Goal: Task Accomplishment & Management: Use online tool/utility

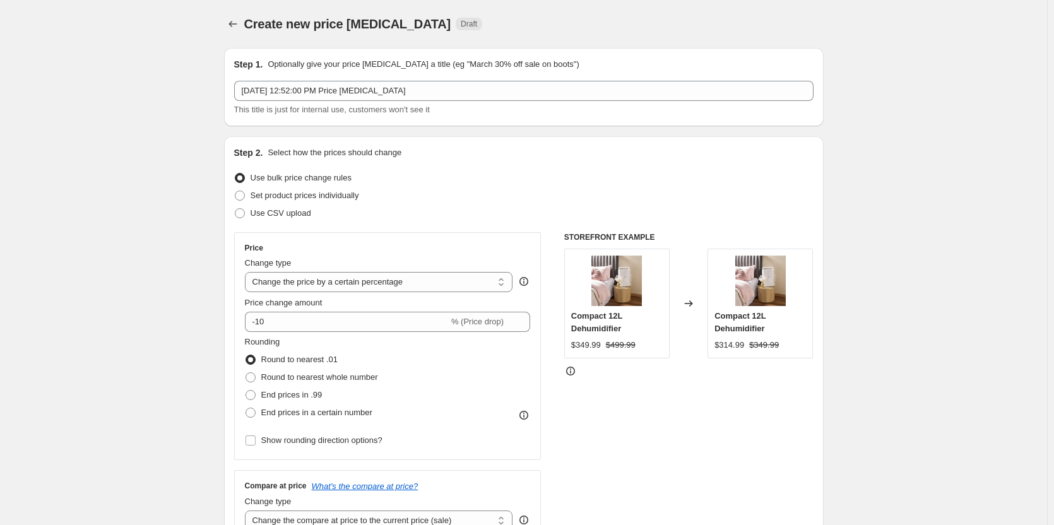
select select "percentage"
click at [240, 196] on span at bounding box center [240, 196] width 10 height 10
click at [235, 191] on input "Set product prices individually" at bounding box center [235, 191] width 1 height 1
radio input "true"
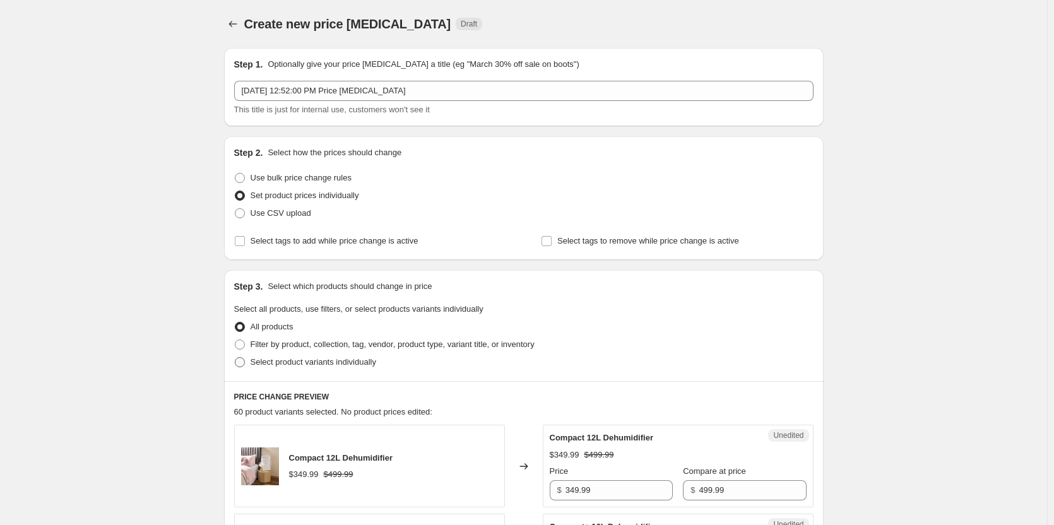
click at [243, 366] on span at bounding box center [240, 362] width 10 height 10
click at [235, 358] on input "Select product variants individually" at bounding box center [235, 357] width 1 height 1
radio input "true"
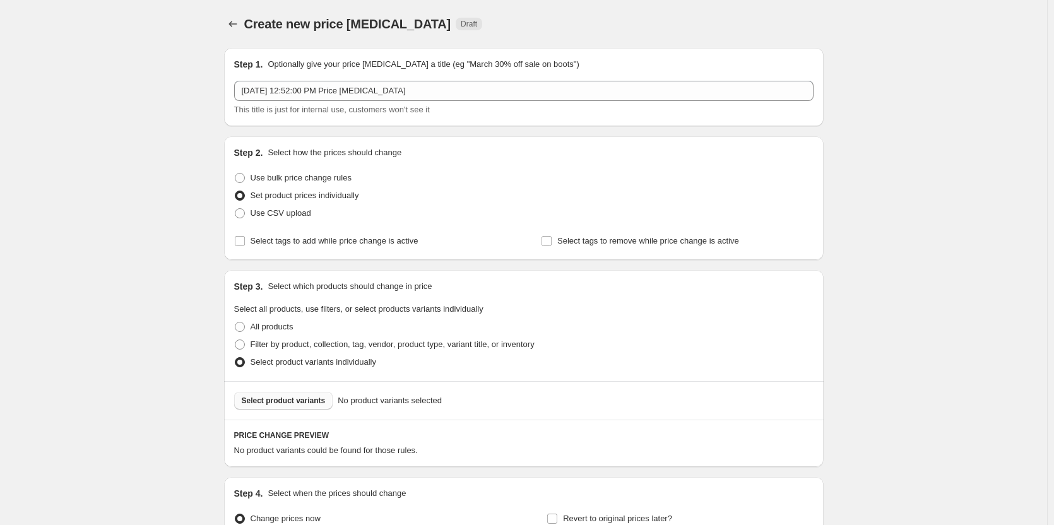
click at [298, 401] on span "Select product variants" at bounding box center [284, 401] width 84 height 10
click at [276, 399] on span "Select product variants" at bounding box center [284, 401] width 84 height 10
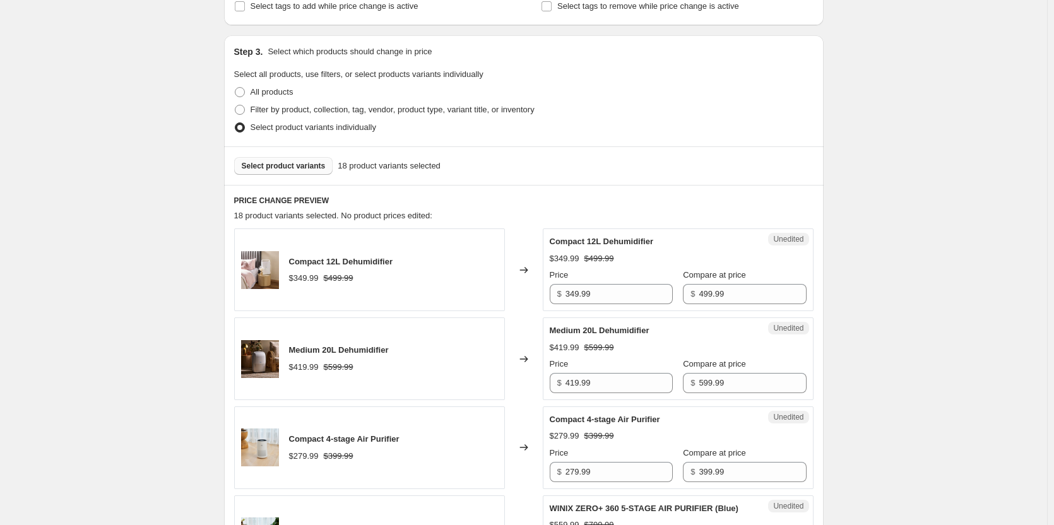
scroll to position [315, 0]
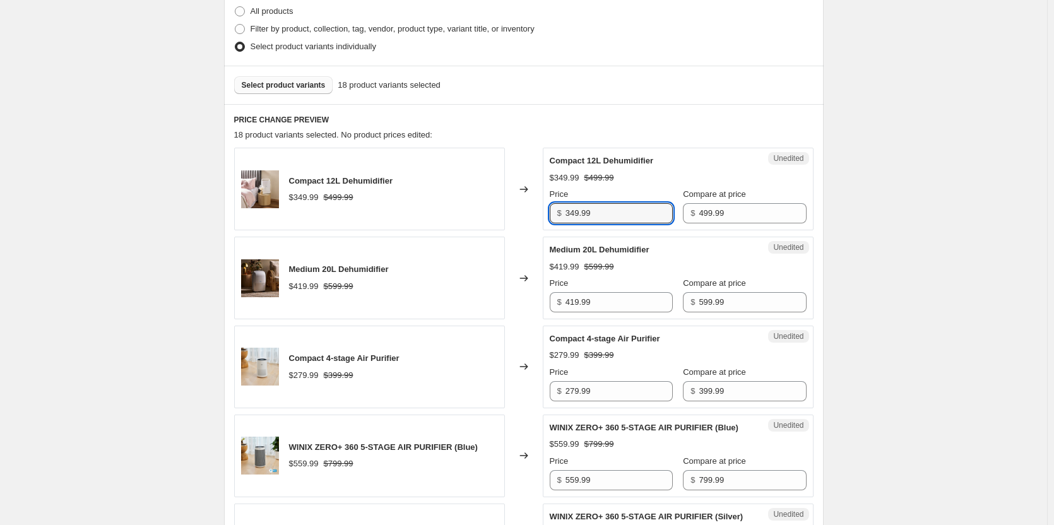
drag, startPoint x: 621, startPoint y: 217, endPoint x: 471, endPoint y: 206, distance: 151.2
click at [471, 206] on div "Compact 12L Dehumidifier $349.99 $499.99 Changed to Unedited Compact 12L Dehumi…" at bounding box center [523, 189] width 579 height 83
type input "349.00"
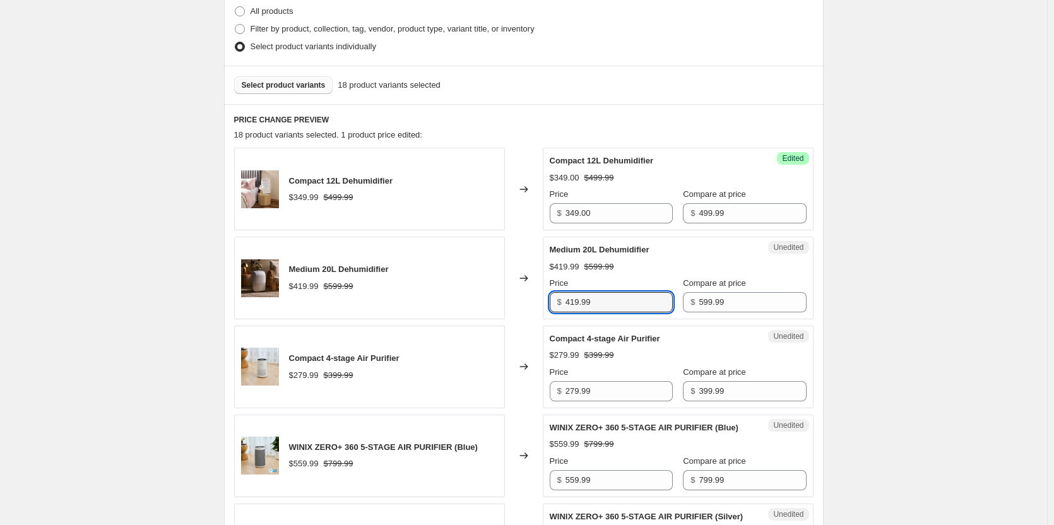
drag, startPoint x: 622, startPoint y: 307, endPoint x: 518, endPoint y: 303, distance: 104.2
click at [518, 303] on div "Medium 20L Dehumidifier $419.99 $599.99 Changed to Unedited Medium 20L Dehumidi…" at bounding box center [523, 278] width 579 height 83
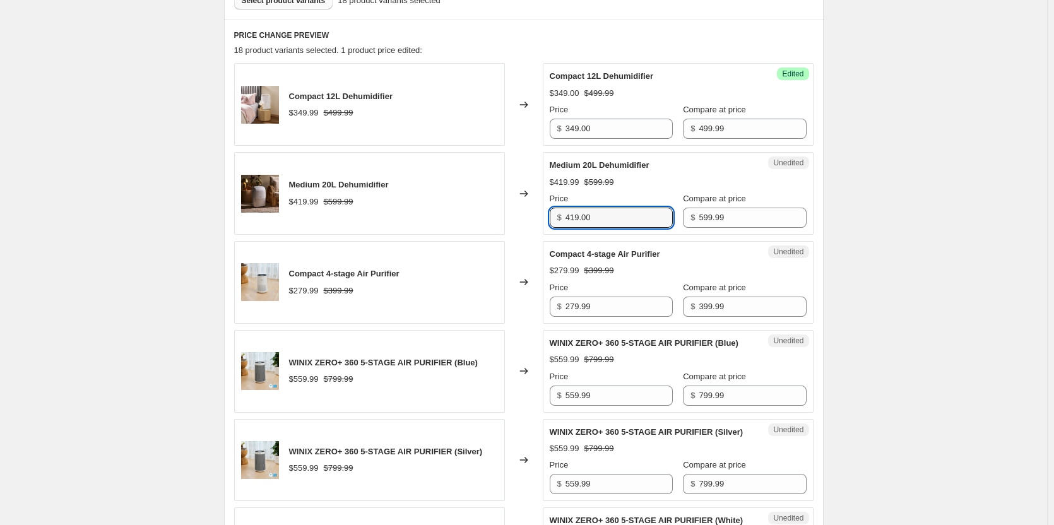
scroll to position [442, 0]
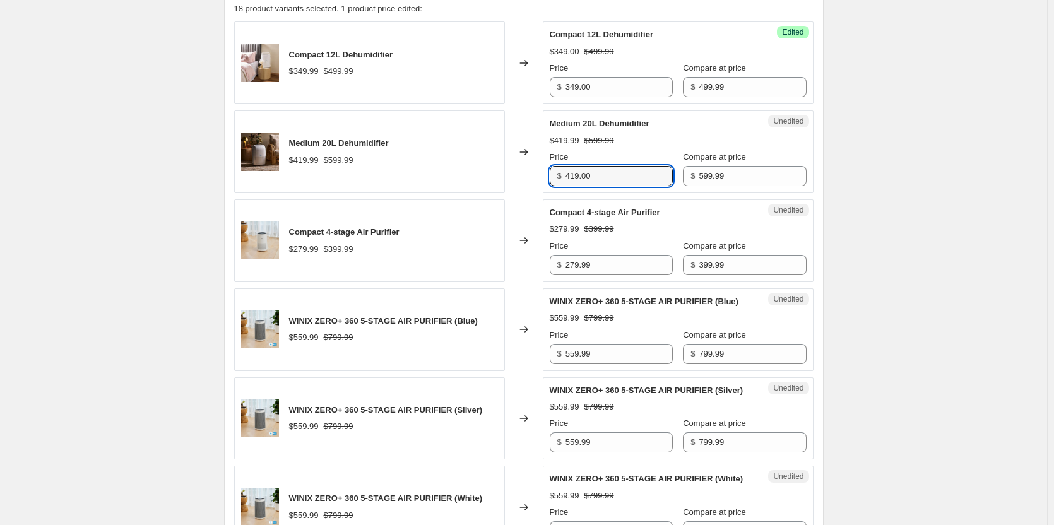
type input "419.00"
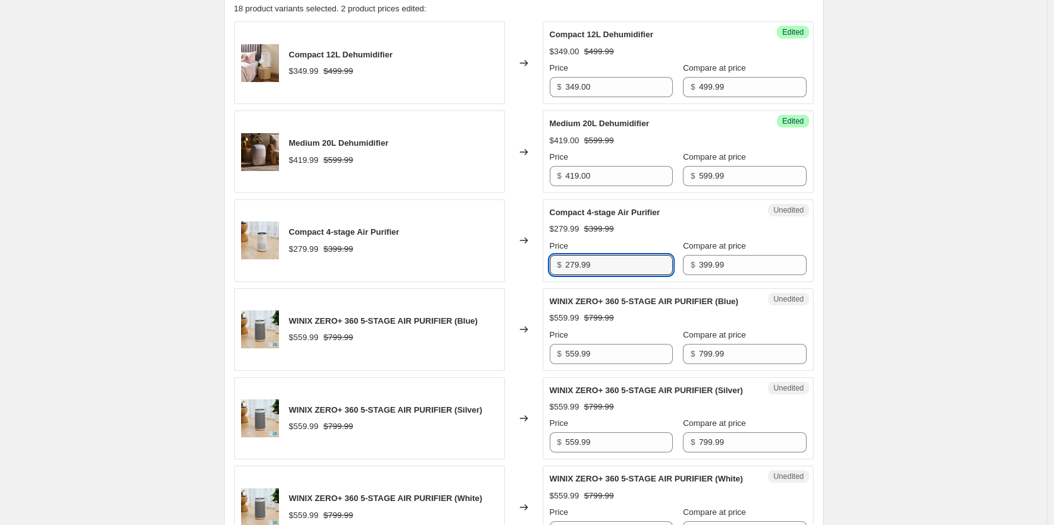
drag, startPoint x: 611, startPoint y: 266, endPoint x: 512, endPoint y: 250, distance: 100.8
click at [512, 250] on div "Compact 4-stage Air Purifier $279.99 $399.99 Changed to Unedited Compact 4-stag…" at bounding box center [523, 240] width 579 height 83
type input "269.00"
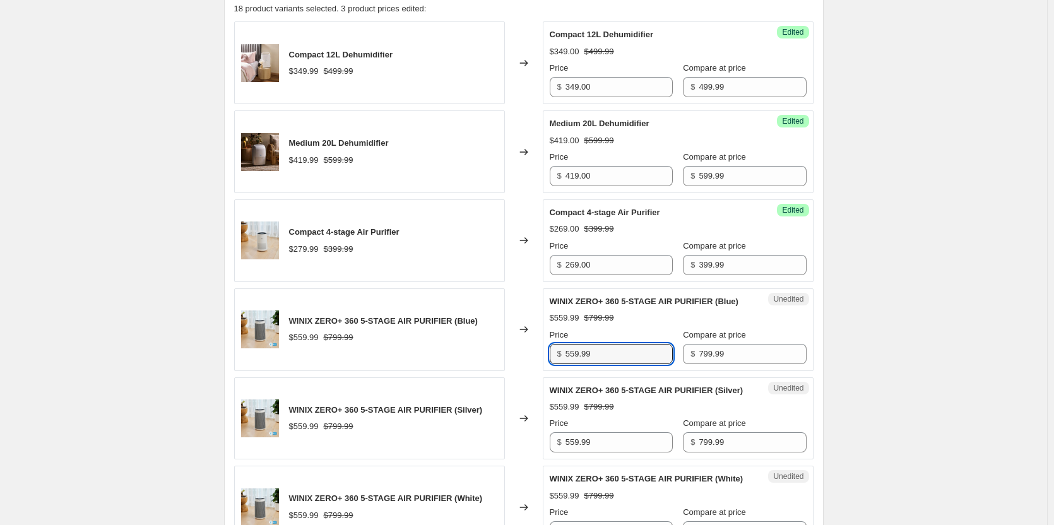
drag, startPoint x: 627, startPoint y: 376, endPoint x: 505, endPoint y: 363, distance: 122.5
click at [505, 363] on div "WINIX ZERO+ 360 5-STAGE AIR PURIFIER (Blue) $559.99 $799.99 Changed to Unedited…" at bounding box center [523, 329] width 579 height 83
drag, startPoint x: 599, startPoint y: 366, endPoint x: 536, endPoint y: 364, distance: 63.7
click at [536, 364] on div "WINIX ZERO+ 360 5-STAGE AIR PURIFIER (Blue) $559.99 $799.99 Changed to Unedited…" at bounding box center [523, 329] width 579 height 83
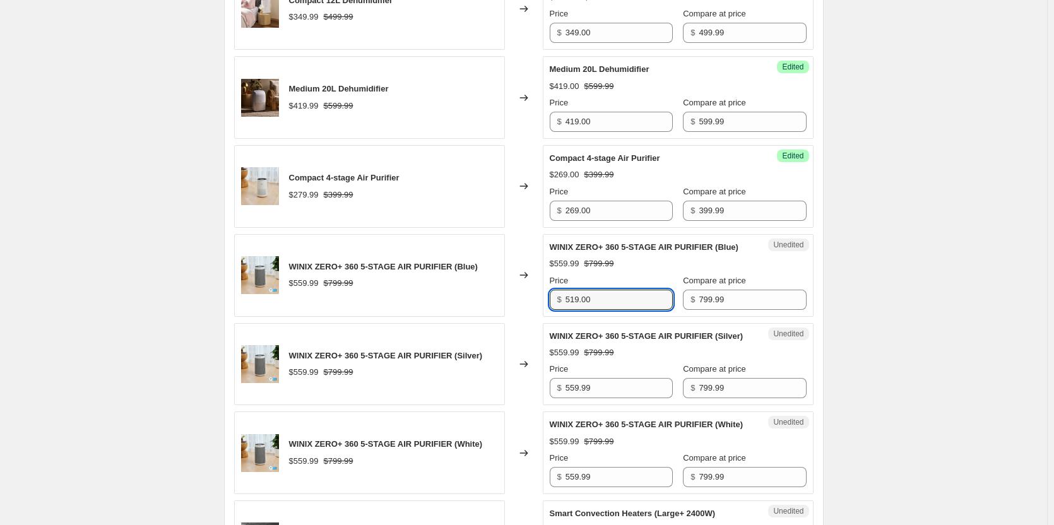
scroll to position [568, 0]
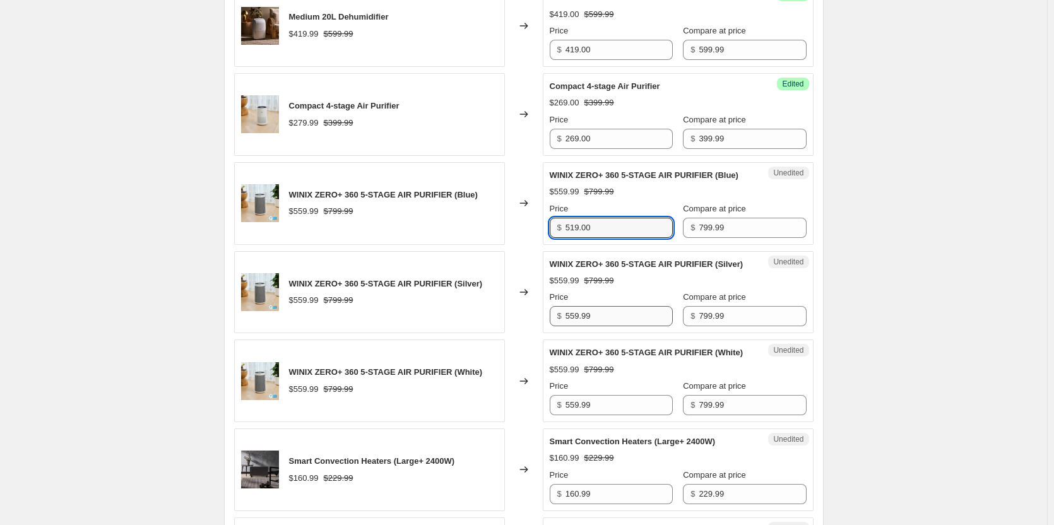
type input "519.00"
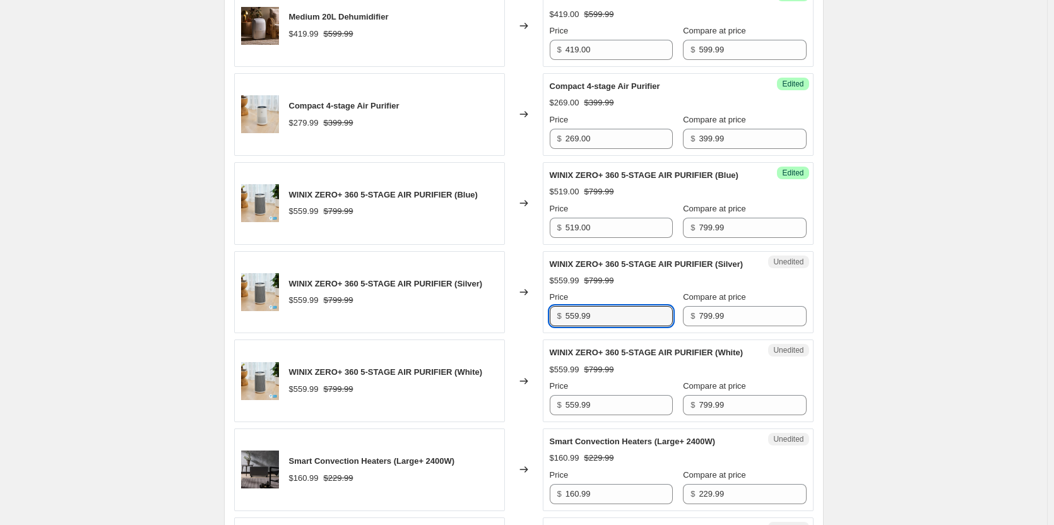
drag, startPoint x: 630, startPoint y: 343, endPoint x: 522, endPoint y: 338, distance: 107.3
click at [522, 334] on div "WINIX ZERO+ 360 5-STAGE AIR PURIFIER (Silver) $559.99 $799.99 Changed to Unedit…" at bounding box center [523, 292] width 579 height 83
paste input "19.00"
type input "519.00"
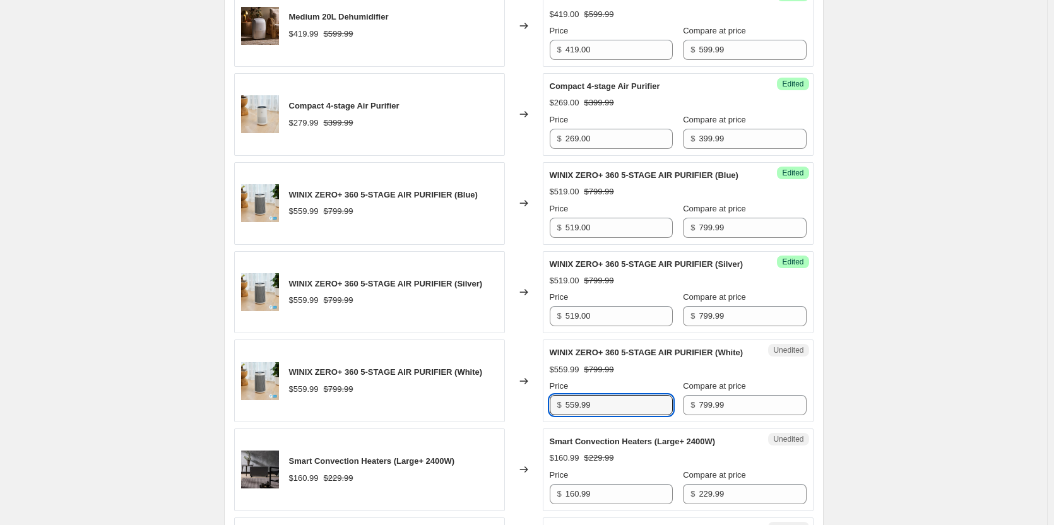
drag, startPoint x: 621, startPoint y: 444, endPoint x: 474, endPoint y: 440, distance: 147.7
click at [474, 422] on div "WINIX ZERO+ 360 5-STAGE AIR PURIFIER (White) $559.99 $799.99 Changed to Unedite…" at bounding box center [523, 380] width 579 height 83
paste input "19.00"
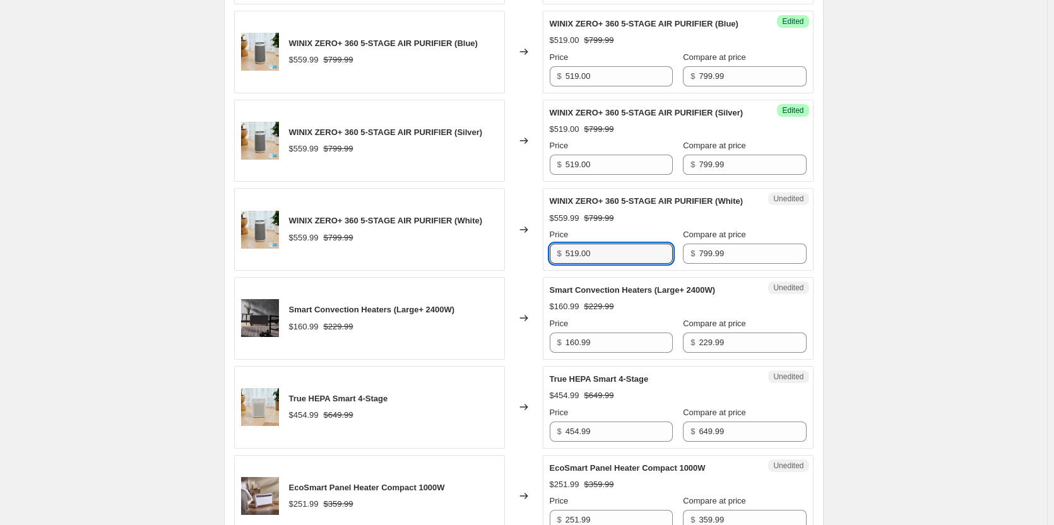
scroll to position [757, 0]
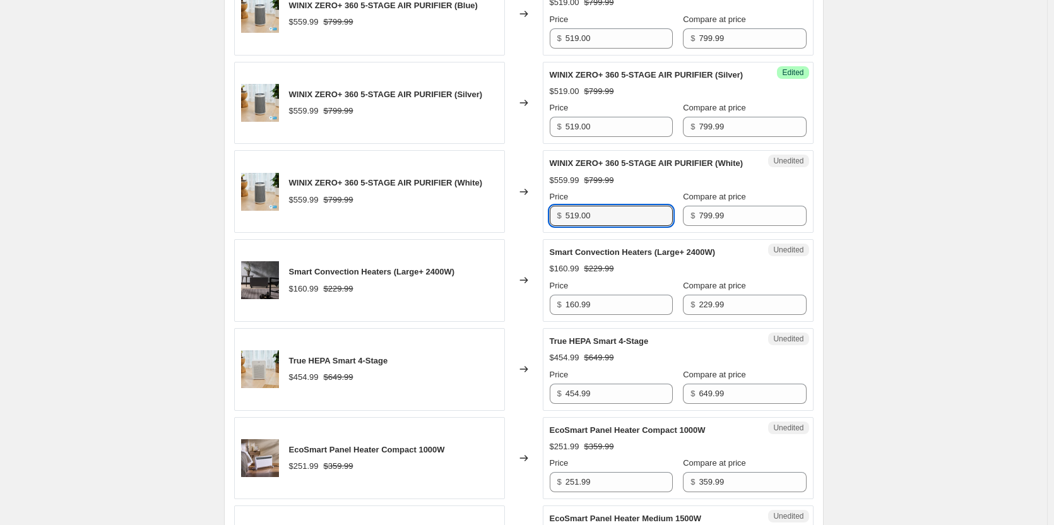
type input "519.00"
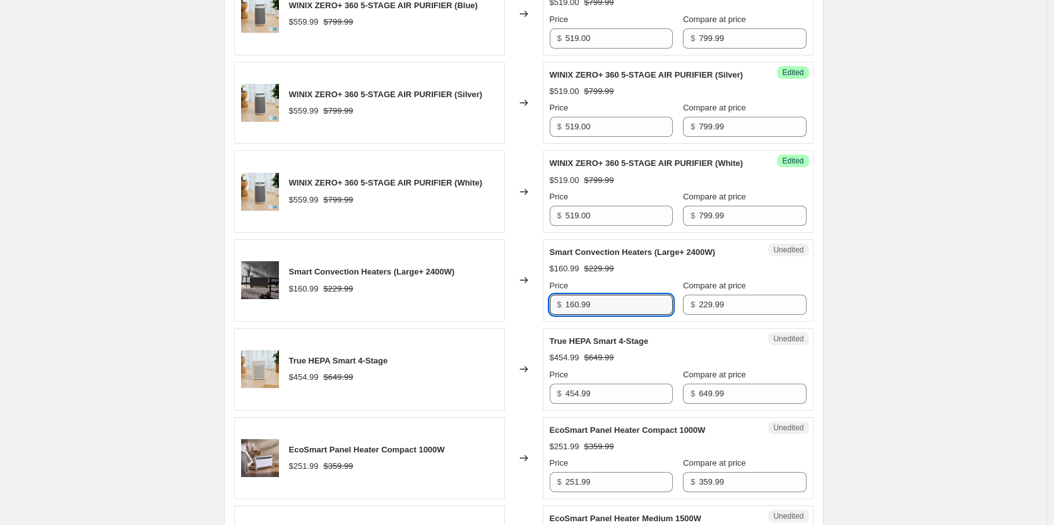
drag, startPoint x: 620, startPoint y: 340, endPoint x: 434, endPoint y: 314, distance: 187.9
click at [434, 314] on div "Smart Convection Heaters (Large+ 2400W) $160.99 $229.99 Changed to Unedited Sma…" at bounding box center [523, 280] width 579 height 83
type input "114.99"
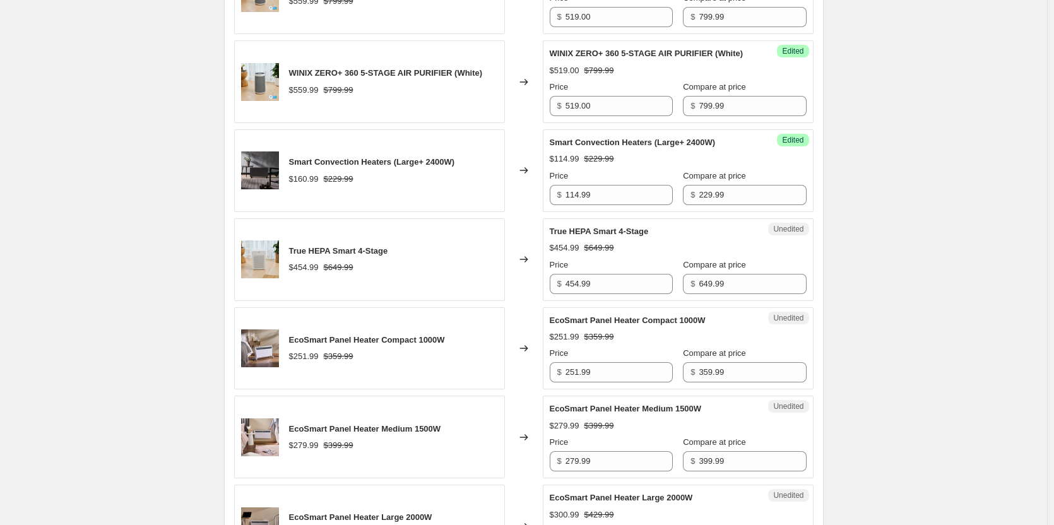
scroll to position [883, 0]
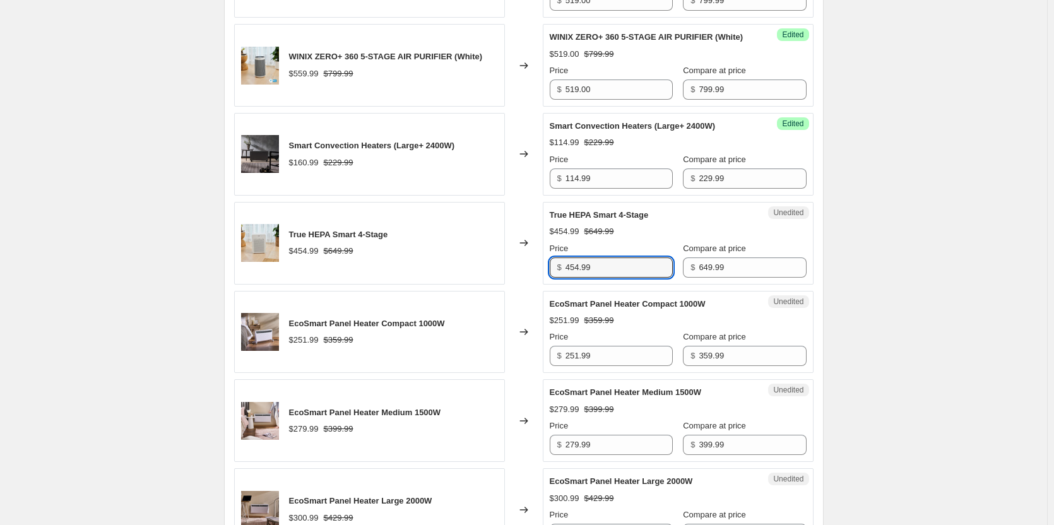
drag, startPoint x: 638, startPoint y: 313, endPoint x: 522, endPoint y: 303, distance: 116.5
click at [522, 285] on div "True HEPA Smart 4-Stage $454.99 $649.99 Changed to Unedited True HEPA Smart 4-S…" at bounding box center [523, 243] width 579 height 83
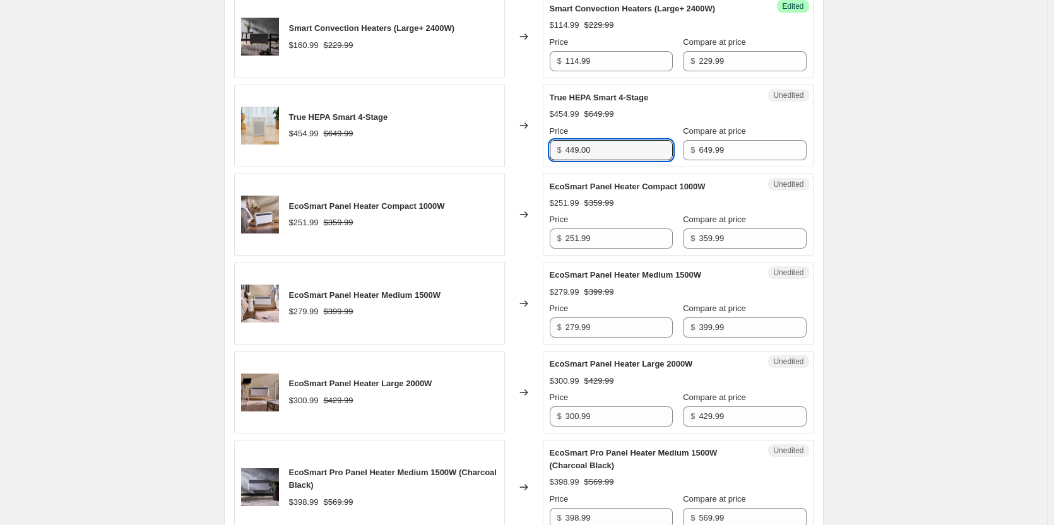
scroll to position [1009, 0]
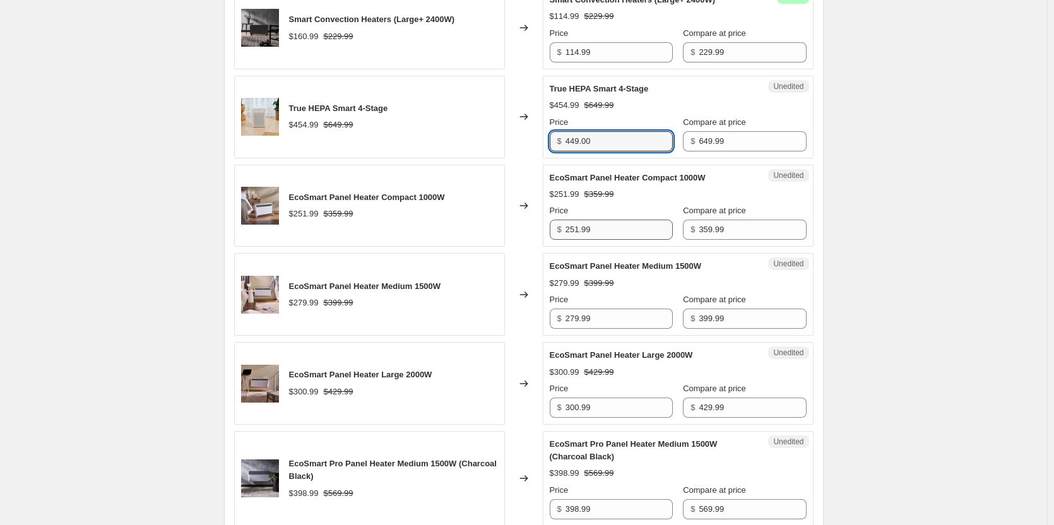
type input "449.00"
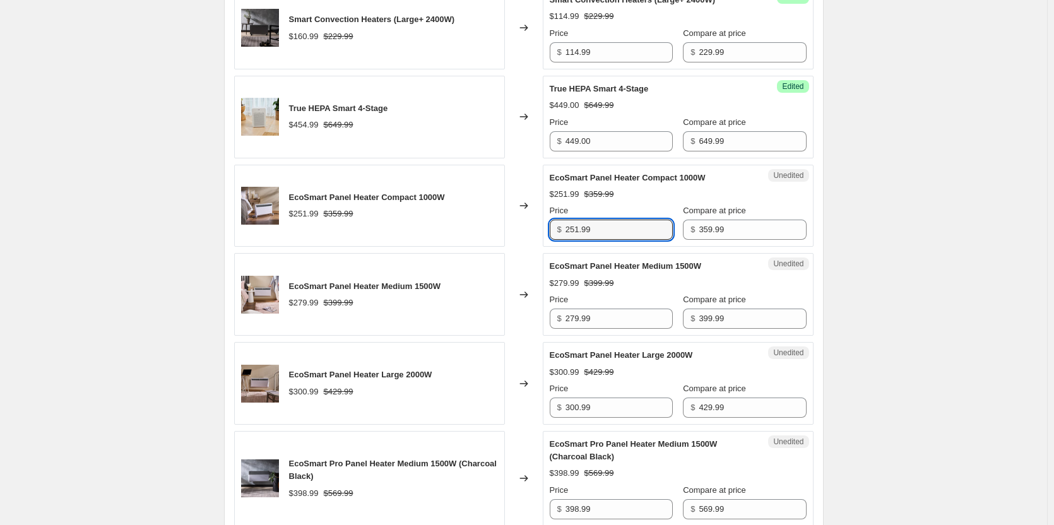
drag, startPoint x: 628, startPoint y: 268, endPoint x: 504, endPoint y: 264, distance: 124.3
click at [504, 247] on div "EcoSmart Panel Heater Compact 1000W $251.99 $359.99 Changed to Unedited EcoSmar…" at bounding box center [523, 206] width 579 height 83
type input "179.99"
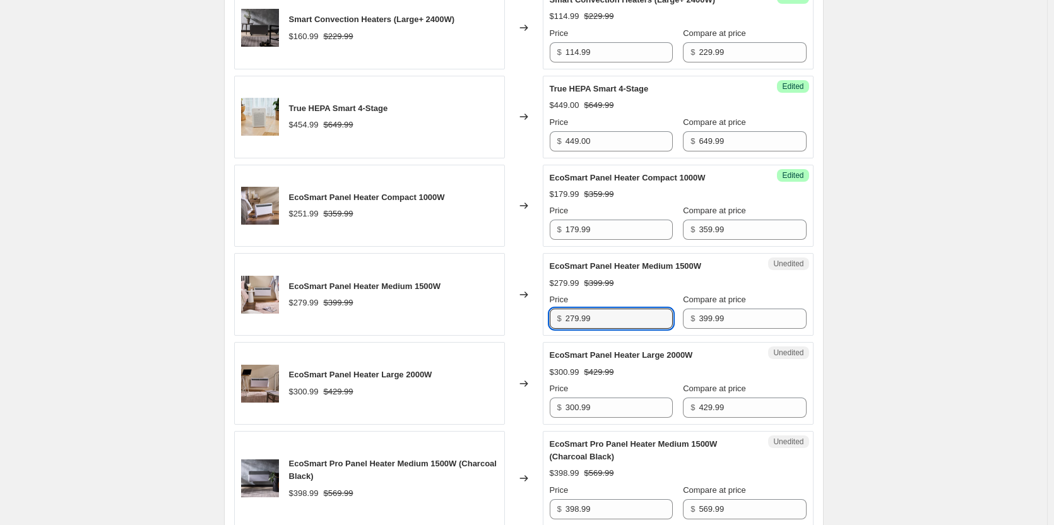
drag, startPoint x: 657, startPoint y: 360, endPoint x: 551, endPoint y: 355, distance: 106.1
click at [551, 336] on div "Unedited EcoSmart Panel Heater Medium 1500W $279.99 $399.99 Price $ 279.99 Comp…" at bounding box center [678, 294] width 271 height 83
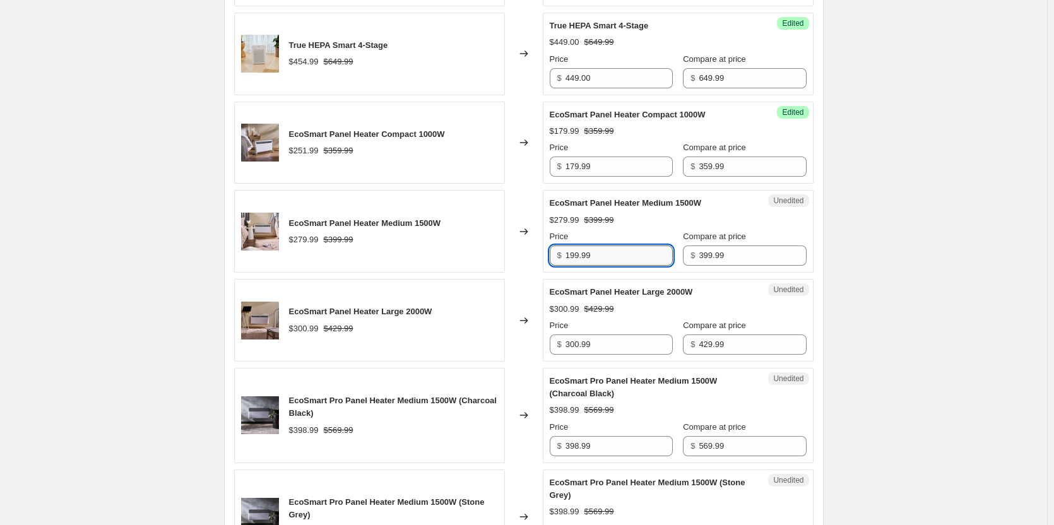
scroll to position [1136, 0]
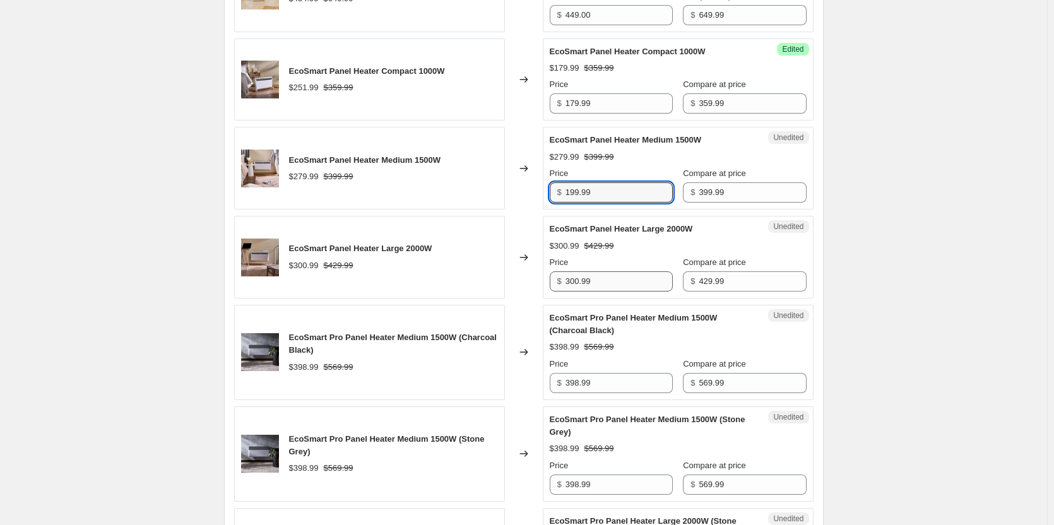
type input "199.99"
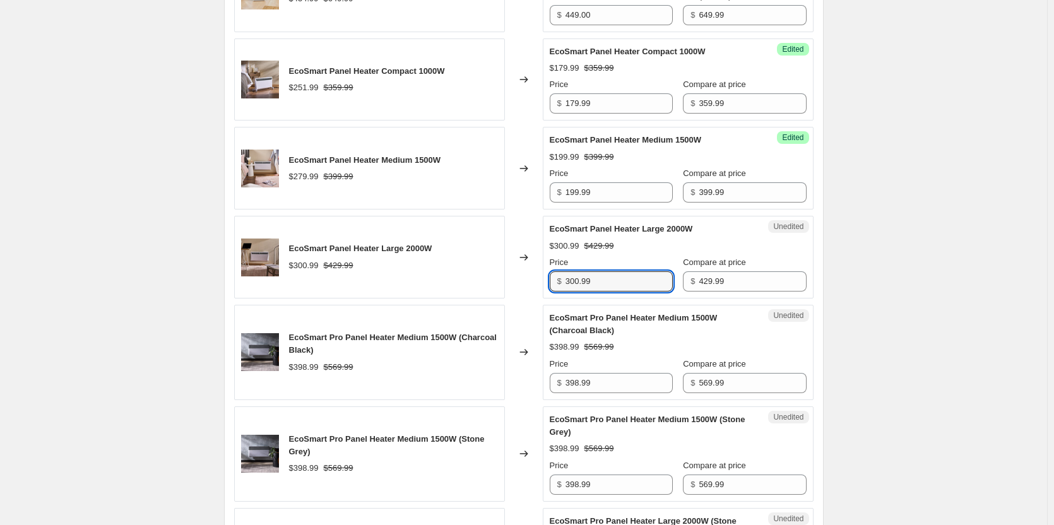
drag, startPoint x: 635, startPoint y: 326, endPoint x: 466, endPoint y: 324, distance: 169.1
click at [466, 298] on div "EcoSmart Panel Heater Large 2000W $300.99 $429.99 Changed to Unedited EcoSmart …" at bounding box center [523, 257] width 579 height 83
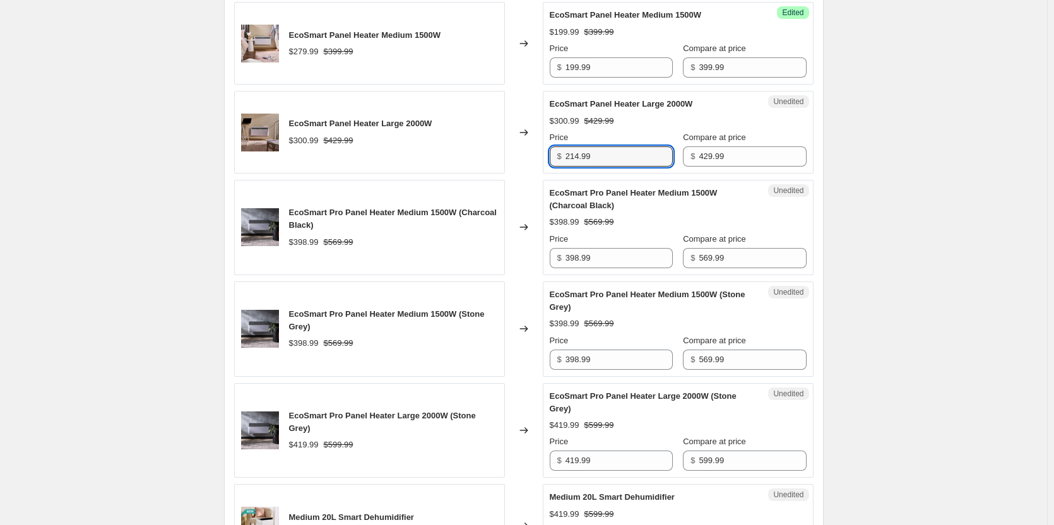
scroll to position [1262, 0]
type input "214.99"
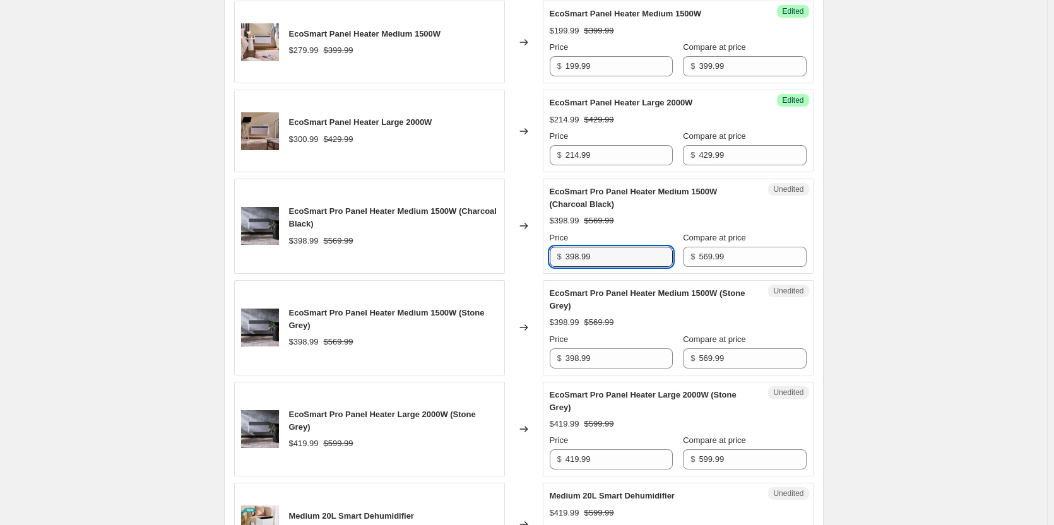
drag, startPoint x: 615, startPoint y: 293, endPoint x: 487, endPoint y: 286, distance: 127.6
click at [487, 274] on div "EcoSmart Pro Panel Heater Medium 1500W (Charcoal Black) $398.99 $569.99 Changed…" at bounding box center [523, 226] width 579 height 95
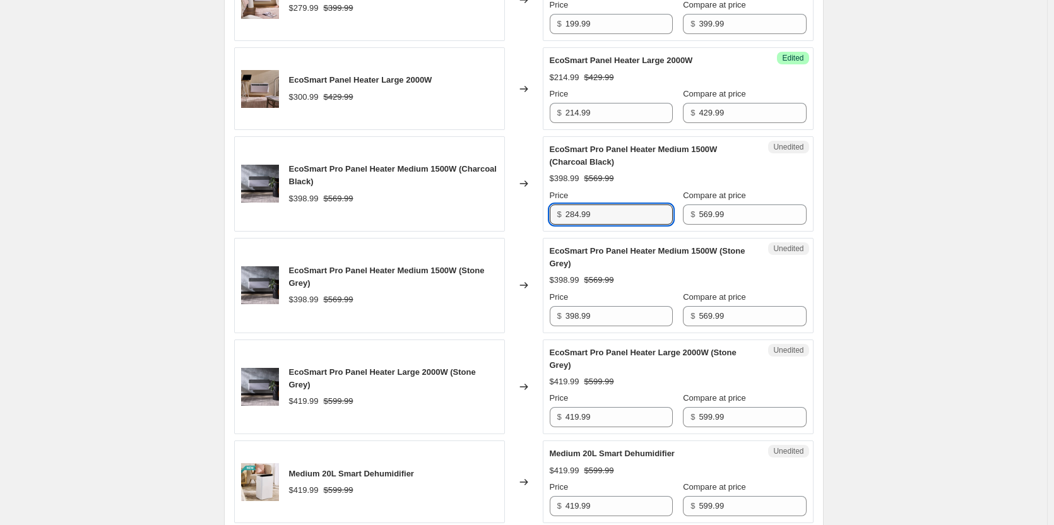
scroll to position [1325, 0]
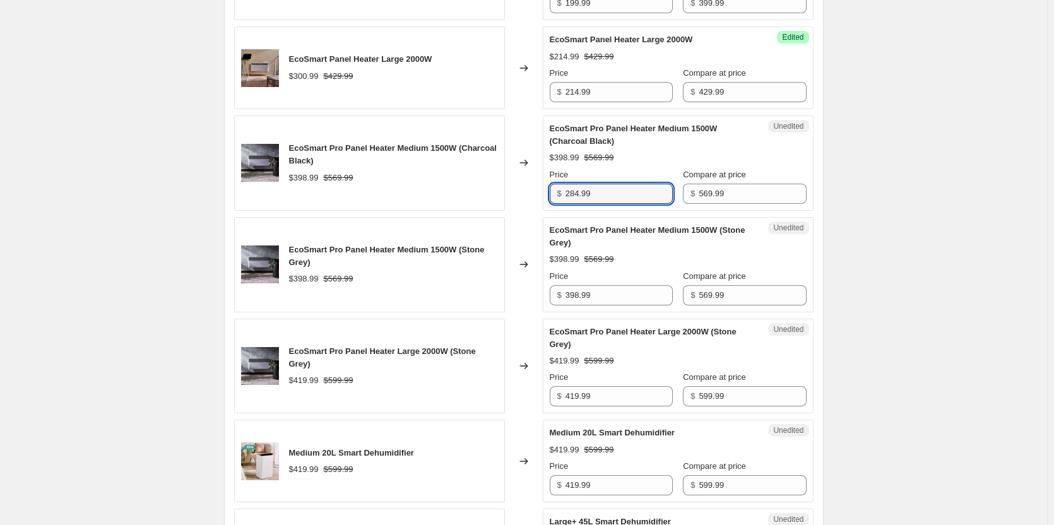
drag, startPoint x: 618, startPoint y: 234, endPoint x: 480, endPoint y: 233, distance: 137.5
click at [480, 211] on div "EcoSmart Pro Panel Heater Medium 1500W (Charcoal Black) $398.99 $569.99 Changed…" at bounding box center [523, 162] width 579 height 95
type input "284.99"
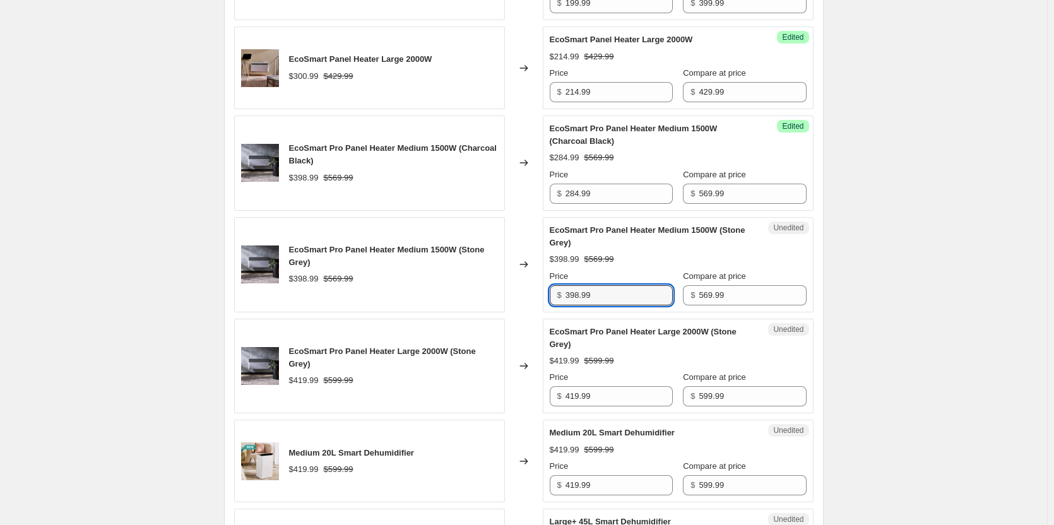
drag, startPoint x: 544, startPoint y: 331, endPoint x: 519, endPoint y: 326, distance: 25.0
click at [519, 312] on div "EcoSmart Pro Panel Heater Medium 1500W (Stone Grey) $398.99 $569.99 Changed to …" at bounding box center [523, 264] width 579 height 95
paste input "284"
type input "284.99"
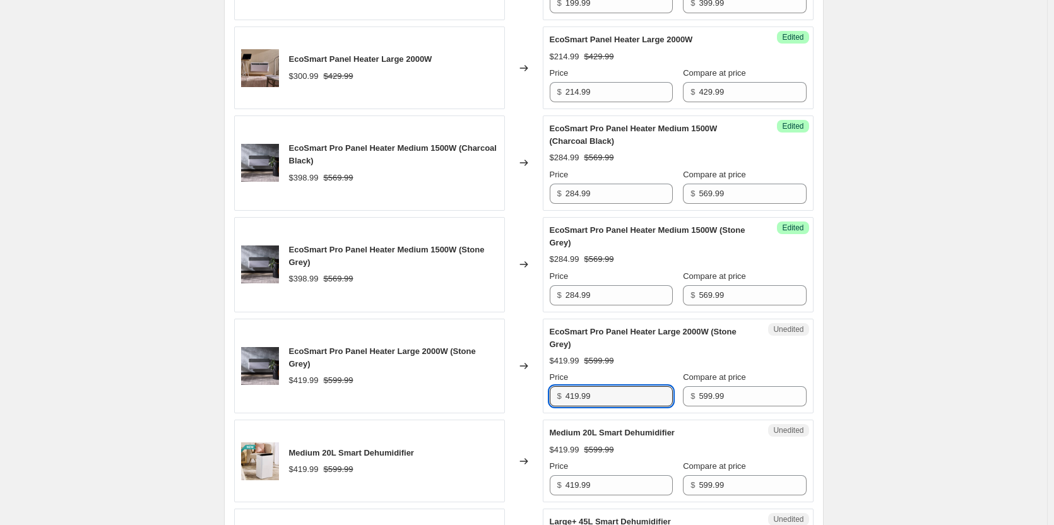
drag, startPoint x: 615, startPoint y: 438, endPoint x: 520, endPoint y: 438, distance: 94.6
click at [520, 414] on div "EcoSmart Pro Panel Heater Large 2000W (Stone Grey) $419.99 $599.99 Changed to U…" at bounding box center [523, 366] width 579 height 95
paste input "284"
drag, startPoint x: 614, startPoint y: 437, endPoint x: 489, endPoint y: 423, distance: 125.7
click at [489, 414] on div "EcoSmart Pro Panel Heater Large 2000W (Stone Grey) $419.99 $599.99 Changed to U…" at bounding box center [523, 366] width 579 height 95
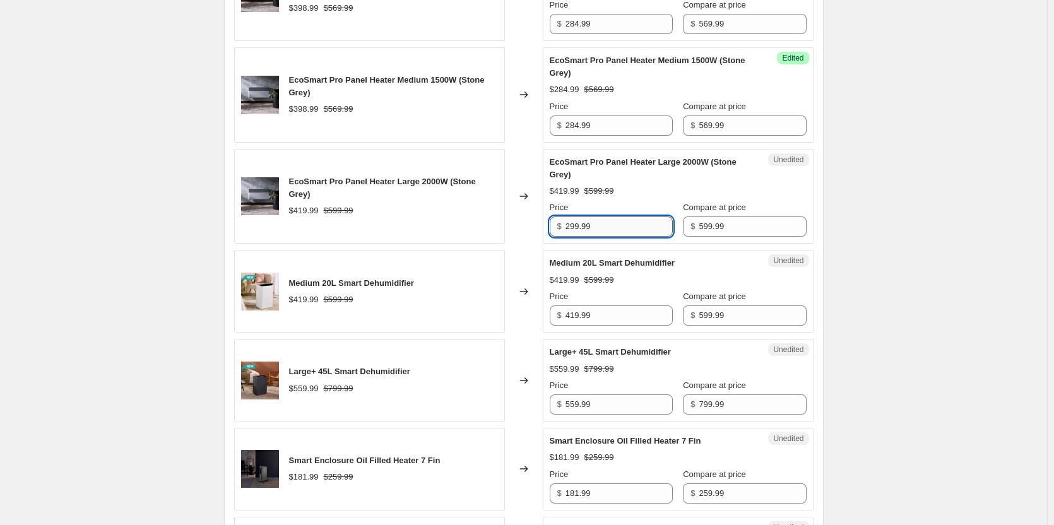
scroll to position [1514, 0]
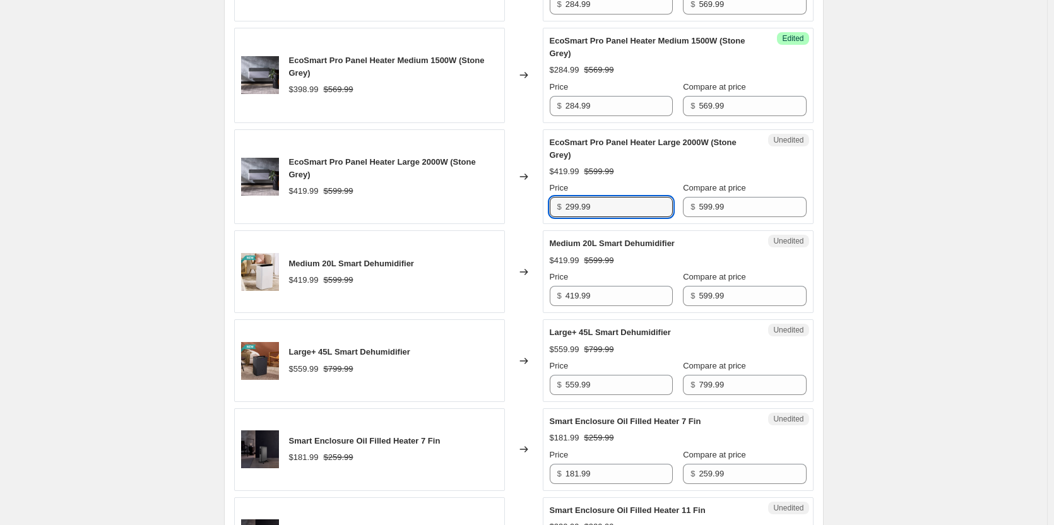
type input "299.99"
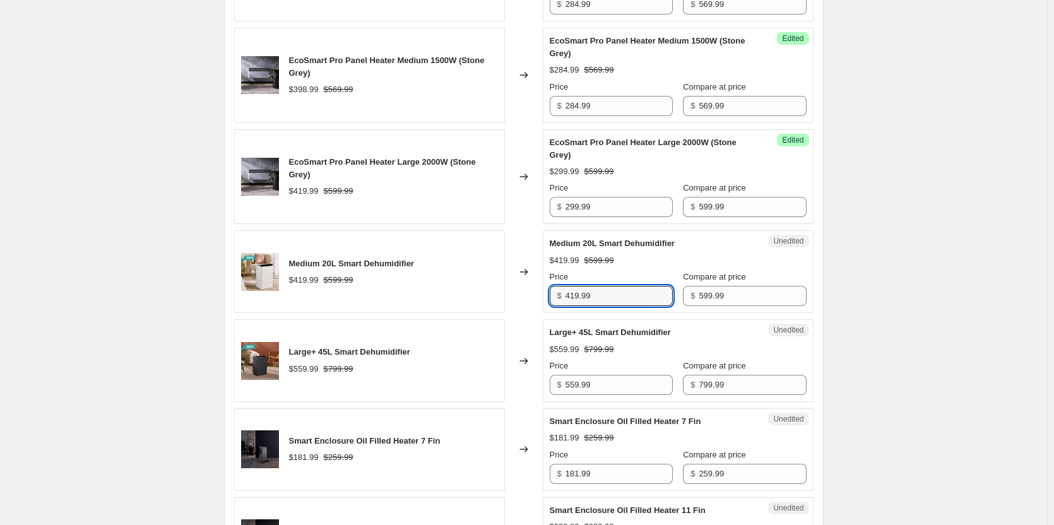
drag, startPoint x: 618, startPoint y: 336, endPoint x: 474, endPoint y: 327, distance: 144.7
click at [474, 313] on div "Medium 20L Smart Dehumidifier $419.99 $599.99 Changed to Unedited Medium 20L Sm…" at bounding box center [523, 271] width 579 height 83
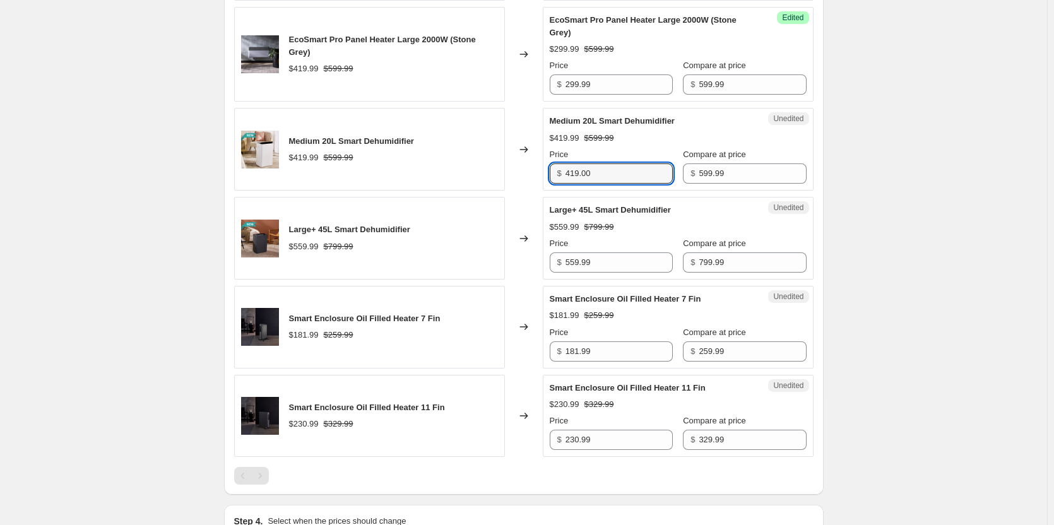
scroll to position [1640, 0]
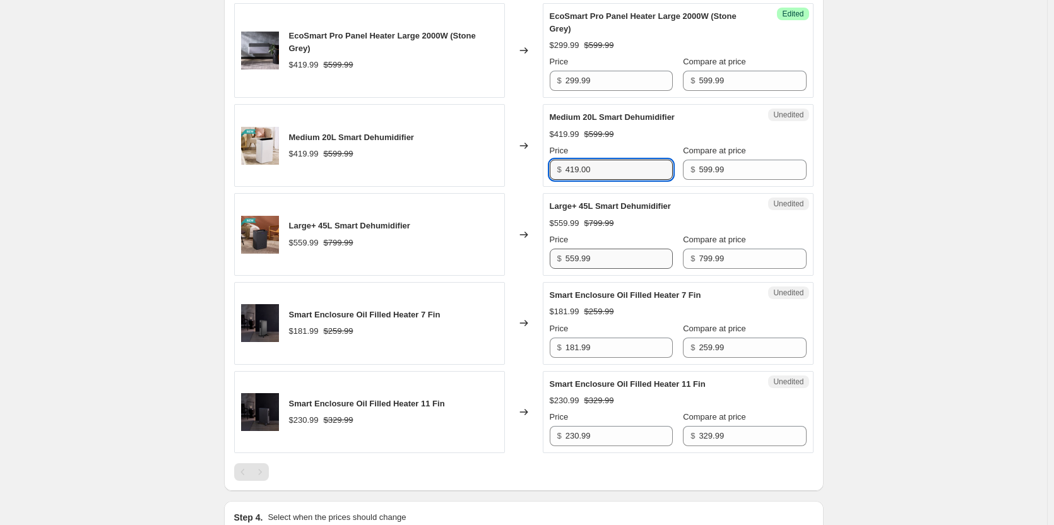
type input "419.00"
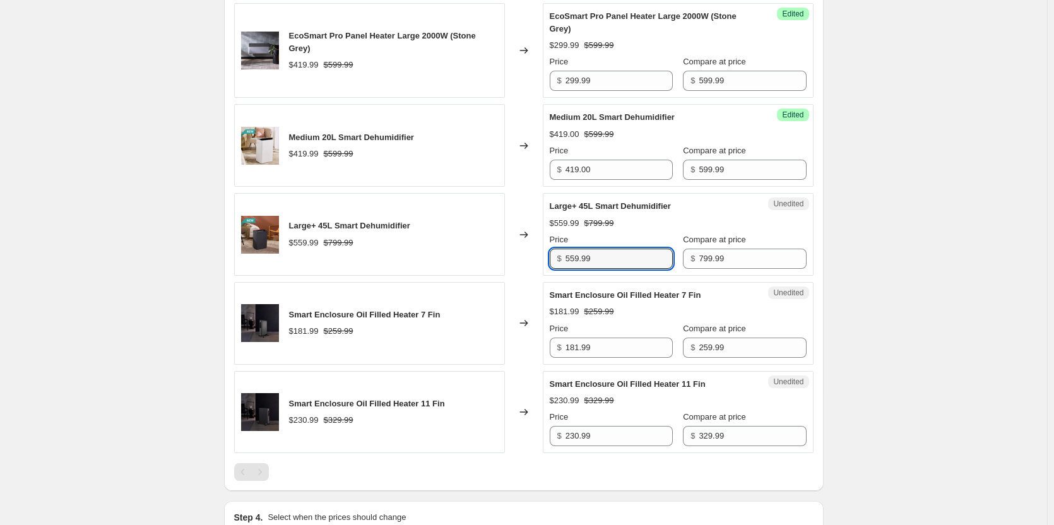
drag, startPoint x: 642, startPoint y: 298, endPoint x: 489, endPoint y: 283, distance: 154.1
click at [489, 276] on div "Large+ 45L Smart Dehumidifier $559.99 $799.99 Changed to Unedited Large+ 45L Sm…" at bounding box center [523, 234] width 579 height 83
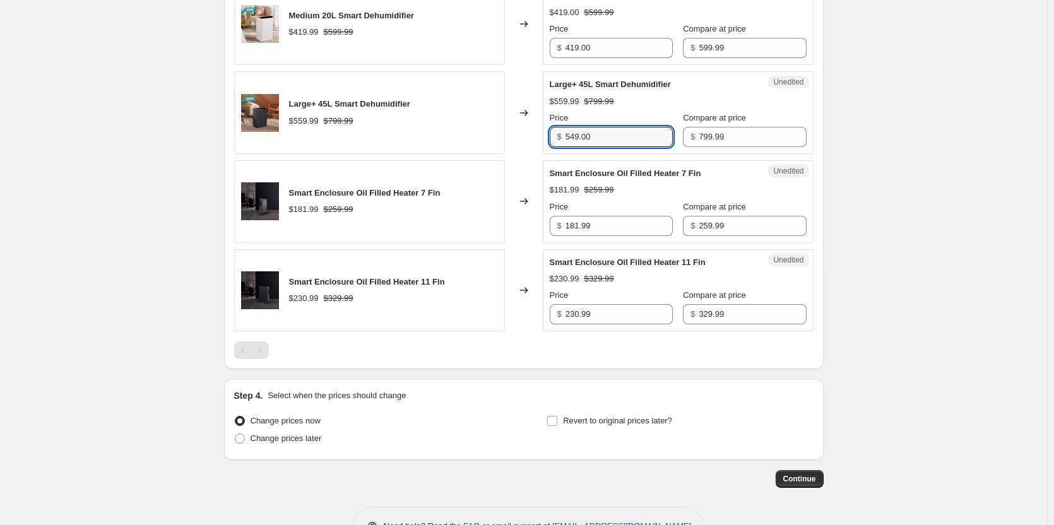
scroll to position [1767, 0]
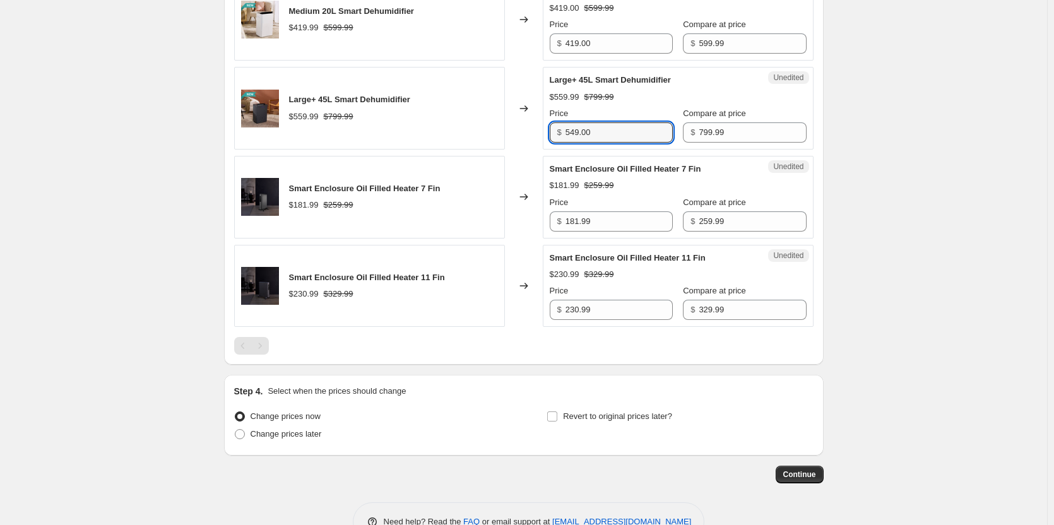
type input "549.00"
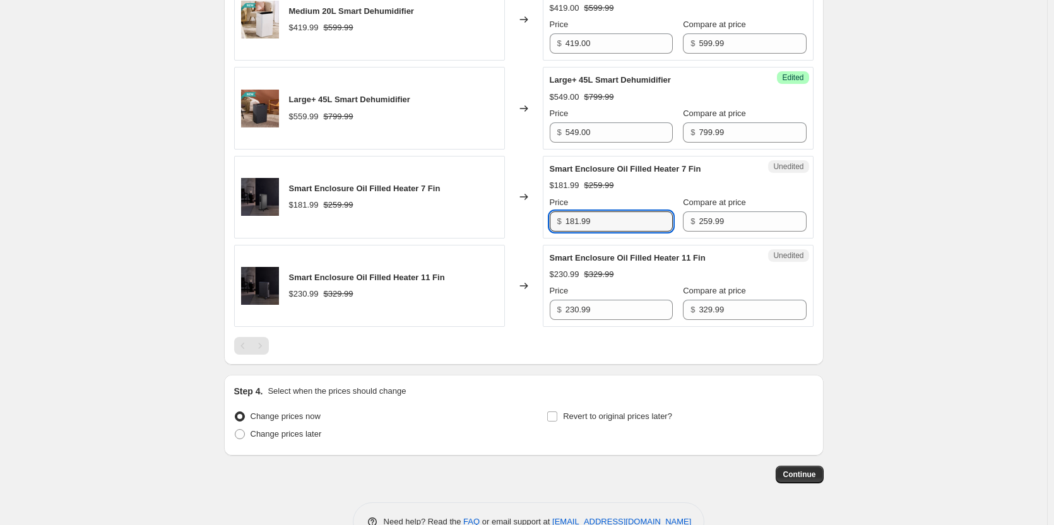
drag, startPoint x: 644, startPoint y: 259, endPoint x: 463, endPoint y: 237, distance: 182.3
click at [463, 237] on div "Smart Enclosure Oil Filled Heater 7 Fin $181.99 $259.99 Changed to Unedited Sma…" at bounding box center [523, 197] width 579 height 83
type input "129.99"
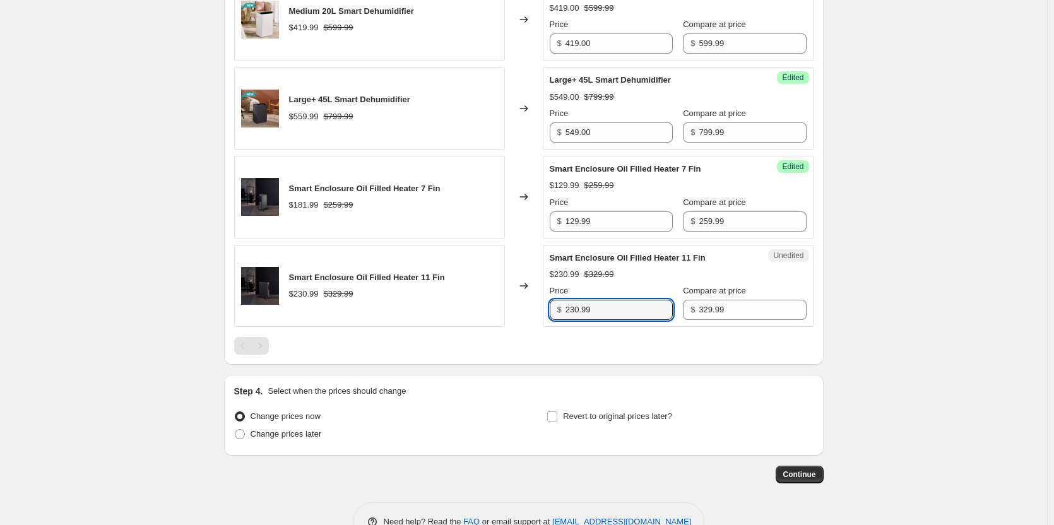
drag, startPoint x: 610, startPoint y: 344, endPoint x: 443, endPoint y: 331, distance: 167.7
click at [443, 327] on div "Smart Enclosure Oil Filled Heater 11 Fin $230.99 $329.99 Changed to Unedited Sm…" at bounding box center [523, 286] width 579 height 83
type input "164.99"
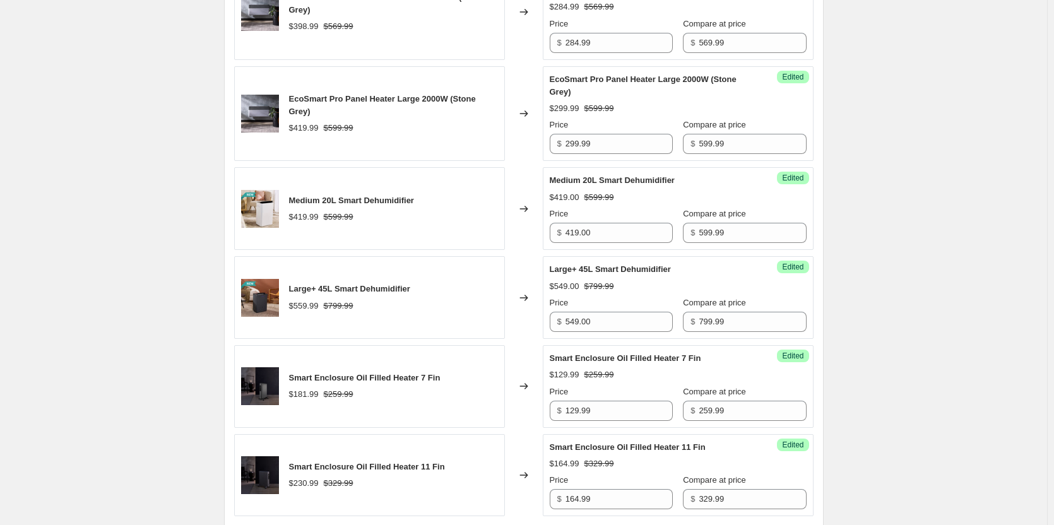
scroll to position [1840, 0]
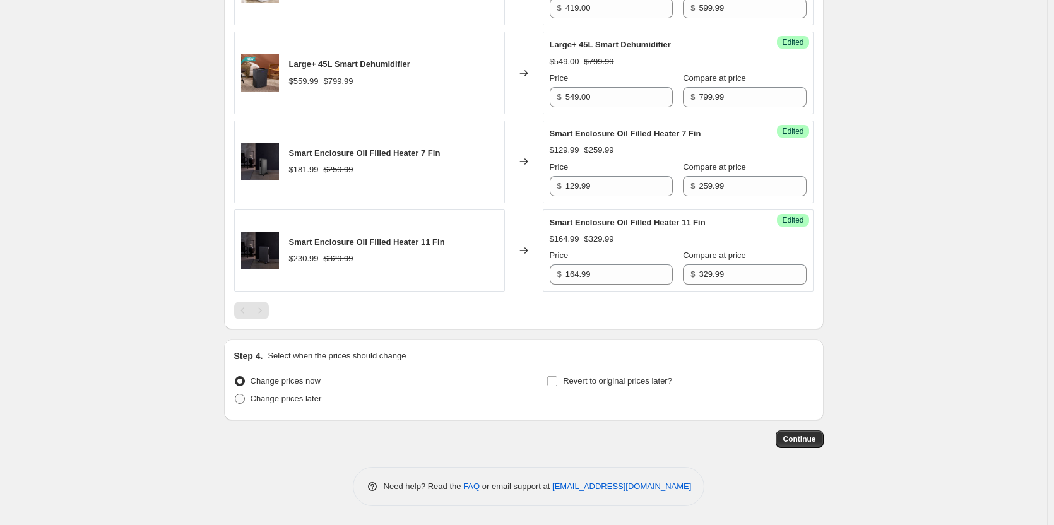
click at [242, 395] on span at bounding box center [240, 399] width 10 height 10
click at [235, 394] on input "Change prices later" at bounding box center [235, 394] width 1 height 1
radio input "true"
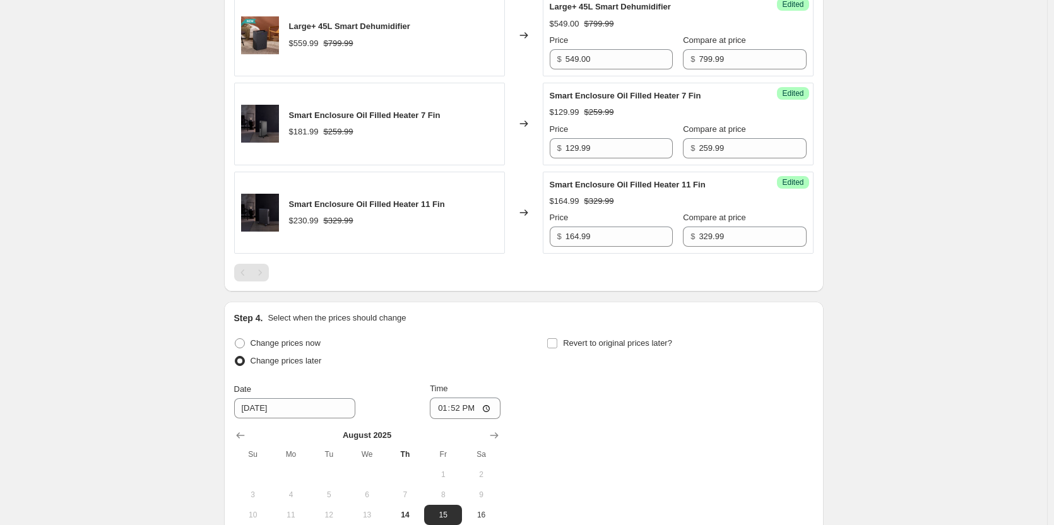
scroll to position [2029, 0]
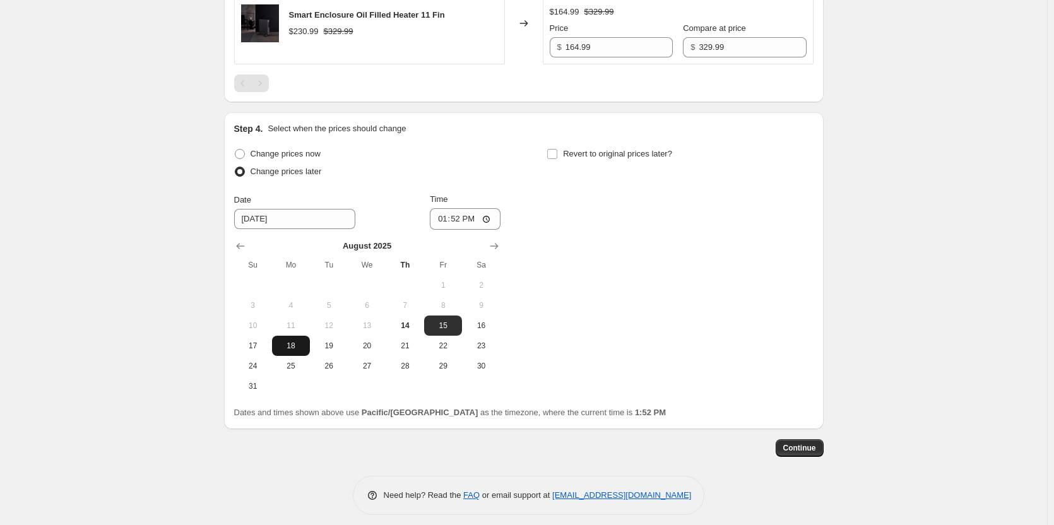
click at [295, 351] on span "18" at bounding box center [291, 346] width 28 height 10
type input "[DATE]"
click at [495, 230] on input "13:52" at bounding box center [465, 218] width 71 height 21
type input "00:05"
click at [609, 302] on div "Change prices now Change prices later Date [DATE] Time 00:[DATE] Mo Tu We Th Fr…" at bounding box center [523, 270] width 579 height 251
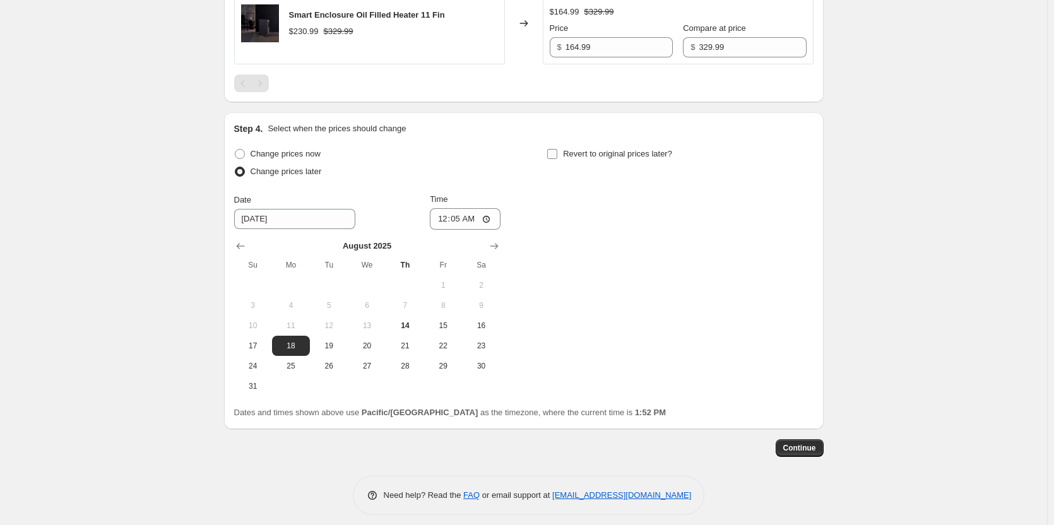
click at [557, 159] on input "Revert to original prices later?" at bounding box center [552, 154] width 10 height 10
checkbox input "true"
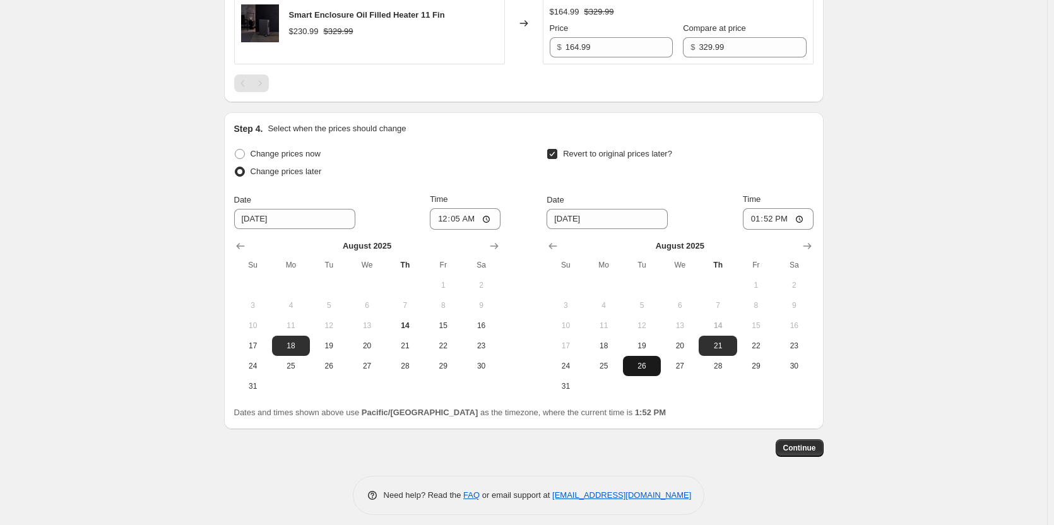
click at [638, 371] on span "26" at bounding box center [642, 366] width 28 height 10
type input "[DATE]"
click at [803, 230] on input "13:52" at bounding box center [778, 218] width 71 height 21
type input "23:59"
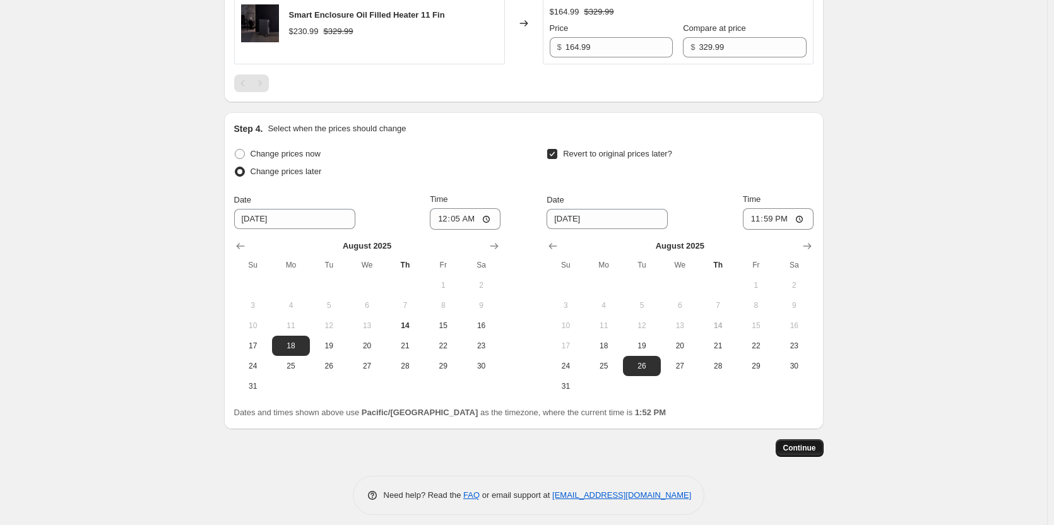
click at [797, 453] on span "Continue" at bounding box center [799, 448] width 33 height 10
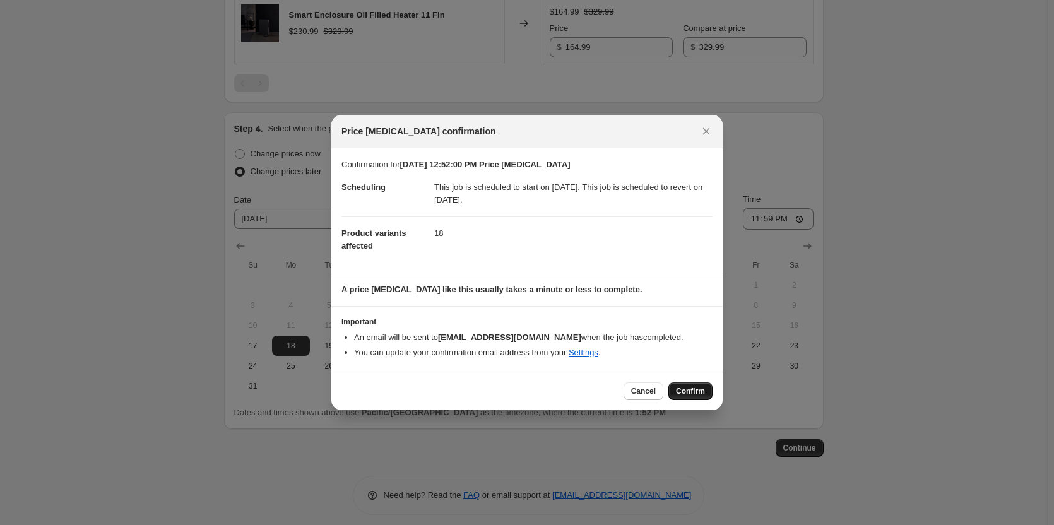
click at [684, 393] on span "Confirm" at bounding box center [690, 391] width 29 height 10
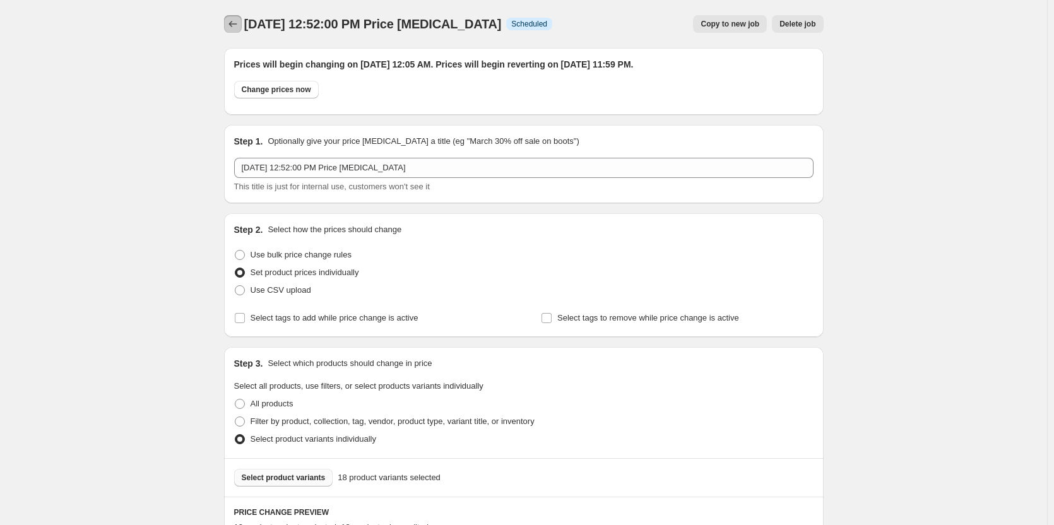
click at [230, 25] on icon "Price change jobs" at bounding box center [232, 24] width 13 height 13
